Goal: Task Accomplishment & Management: Manage account settings

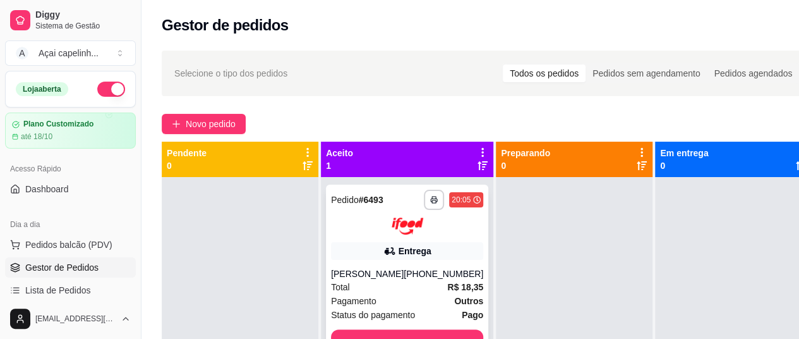
scroll to position [35, 0]
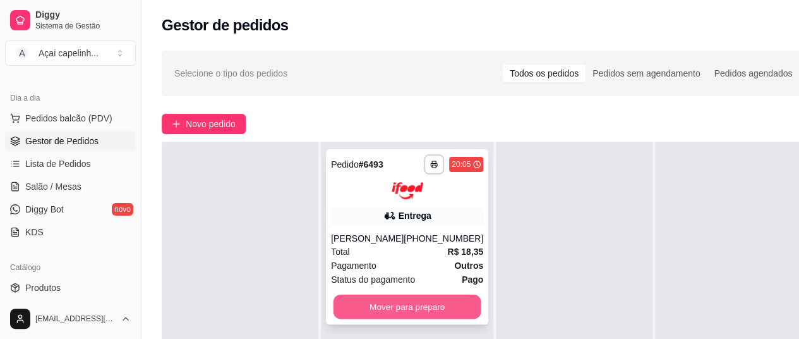
click at [403, 313] on button "Mover para preparo" at bounding box center [408, 306] width 148 height 25
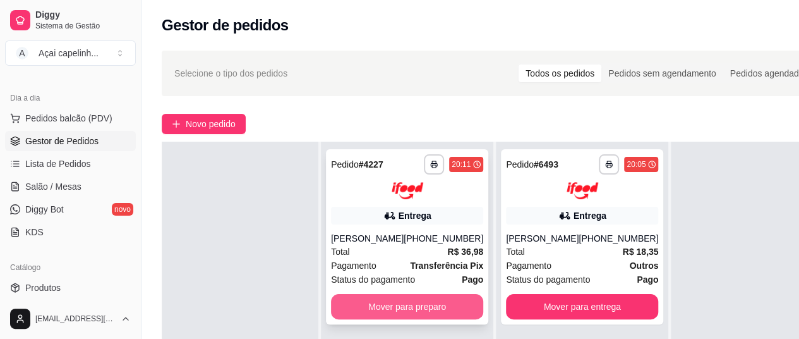
click at [399, 312] on button "Mover para preparo" at bounding box center [407, 306] width 152 height 25
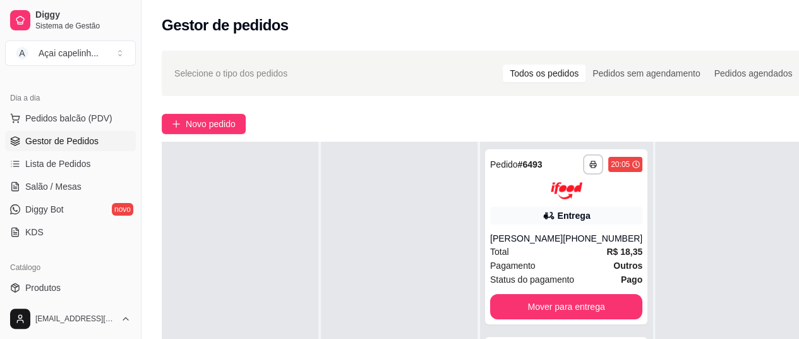
scroll to position [52, 0]
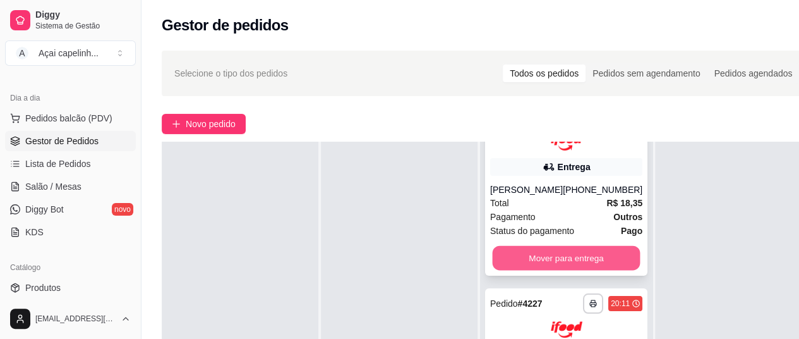
click at [559, 270] on button "Mover para entrega" at bounding box center [567, 257] width 148 height 25
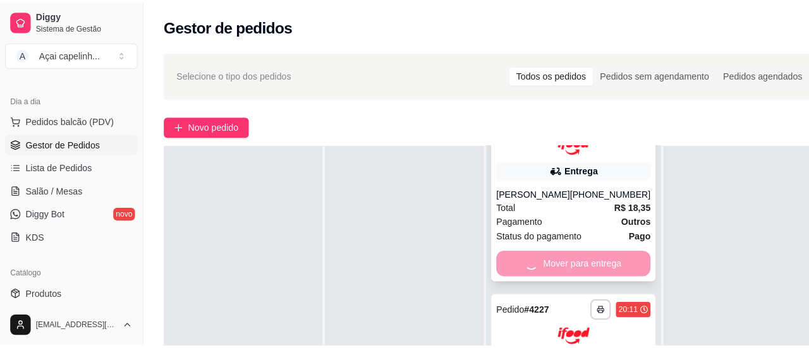
scroll to position [0, 0]
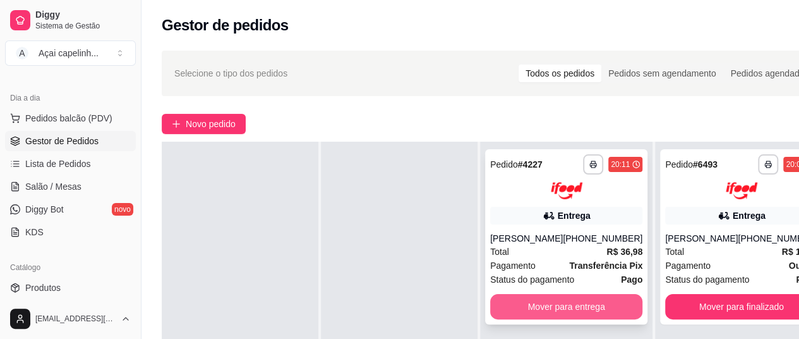
click at [574, 308] on button "Mover para entrega" at bounding box center [566, 306] width 152 height 25
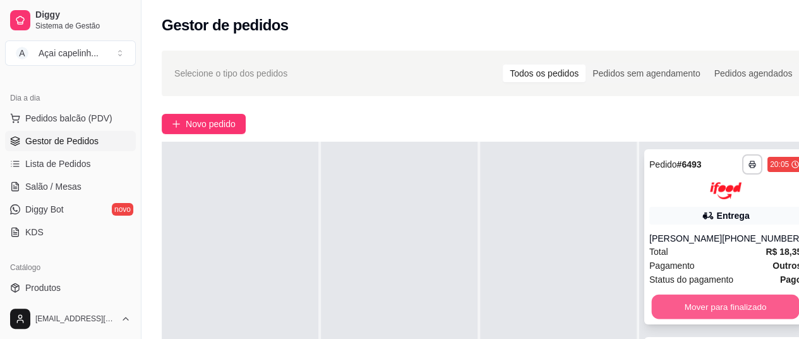
click at [671, 313] on button "Mover para finalizado" at bounding box center [726, 306] width 148 height 25
click at [674, 313] on button "Mover para finalizado" at bounding box center [726, 306] width 152 height 25
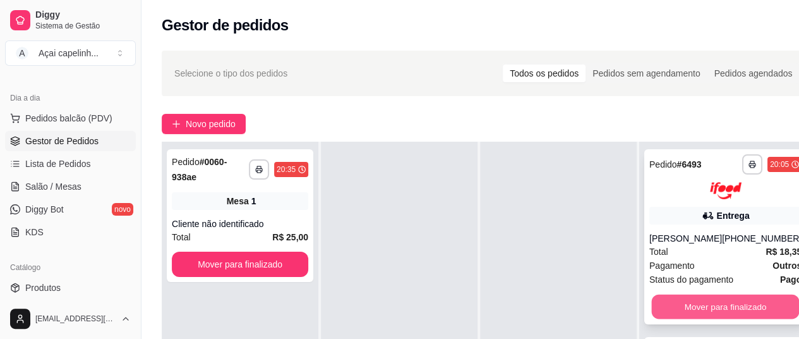
click at [685, 310] on button "Mover para finalizado" at bounding box center [726, 306] width 148 height 25
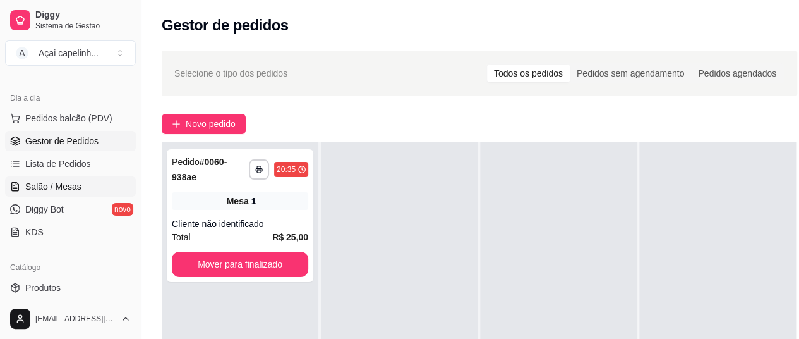
click at [75, 178] on link "Salão / Mesas" at bounding box center [70, 186] width 131 height 20
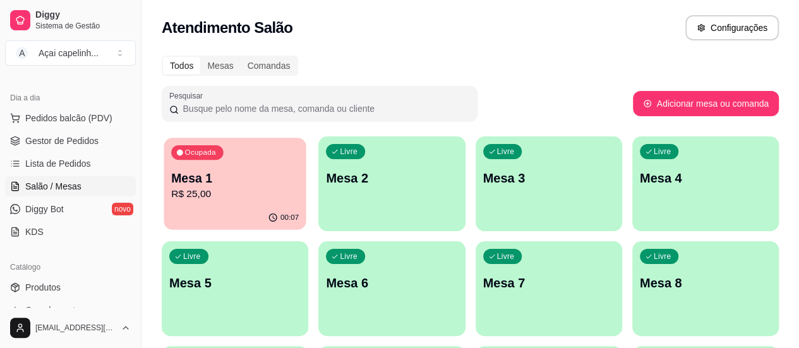
click at [212, 208] on div "00:07" at bounding box center [235, 218] width 142 height 24
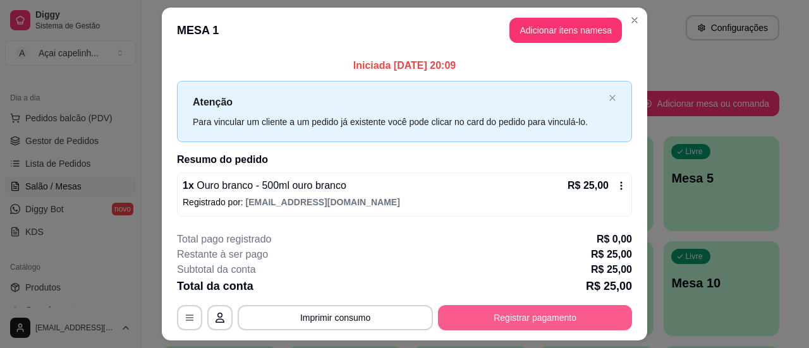
click at [502, 319] on button "Registrar pagamento" at bounding box center [535, 317] width 194 height 25
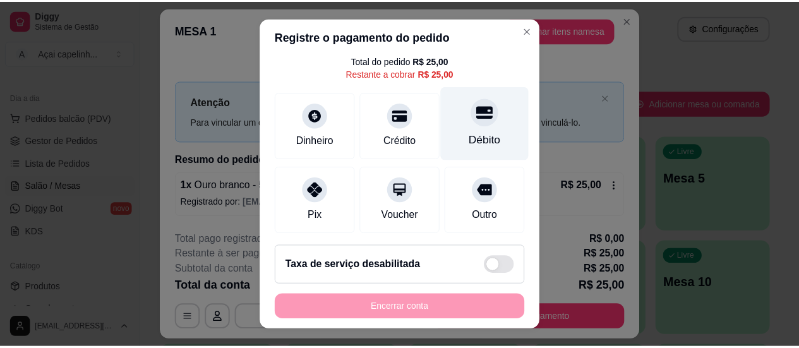
scroll to position [63, 0]
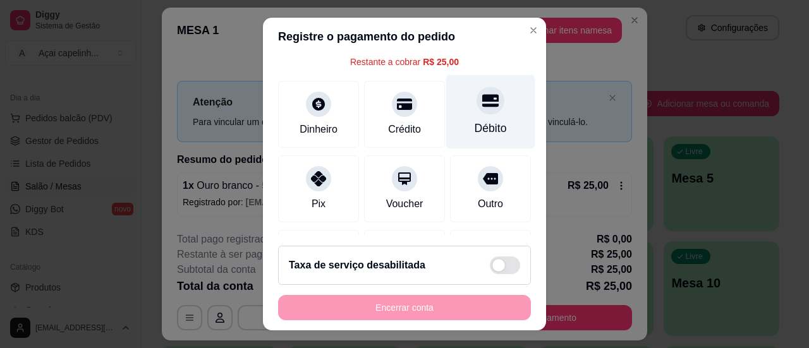
click at [474, 120] on div "Débito" at bounding box center [490, 128] width 32 height 16
type input "R$ 0,00"
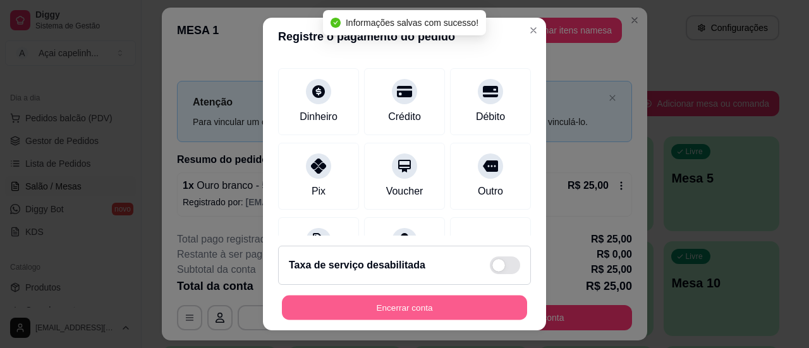
click at [441, 301] on button "Encerrar conta" at bounding box center [404, 308] width 245 height 25
